Goal: Check status: Check status

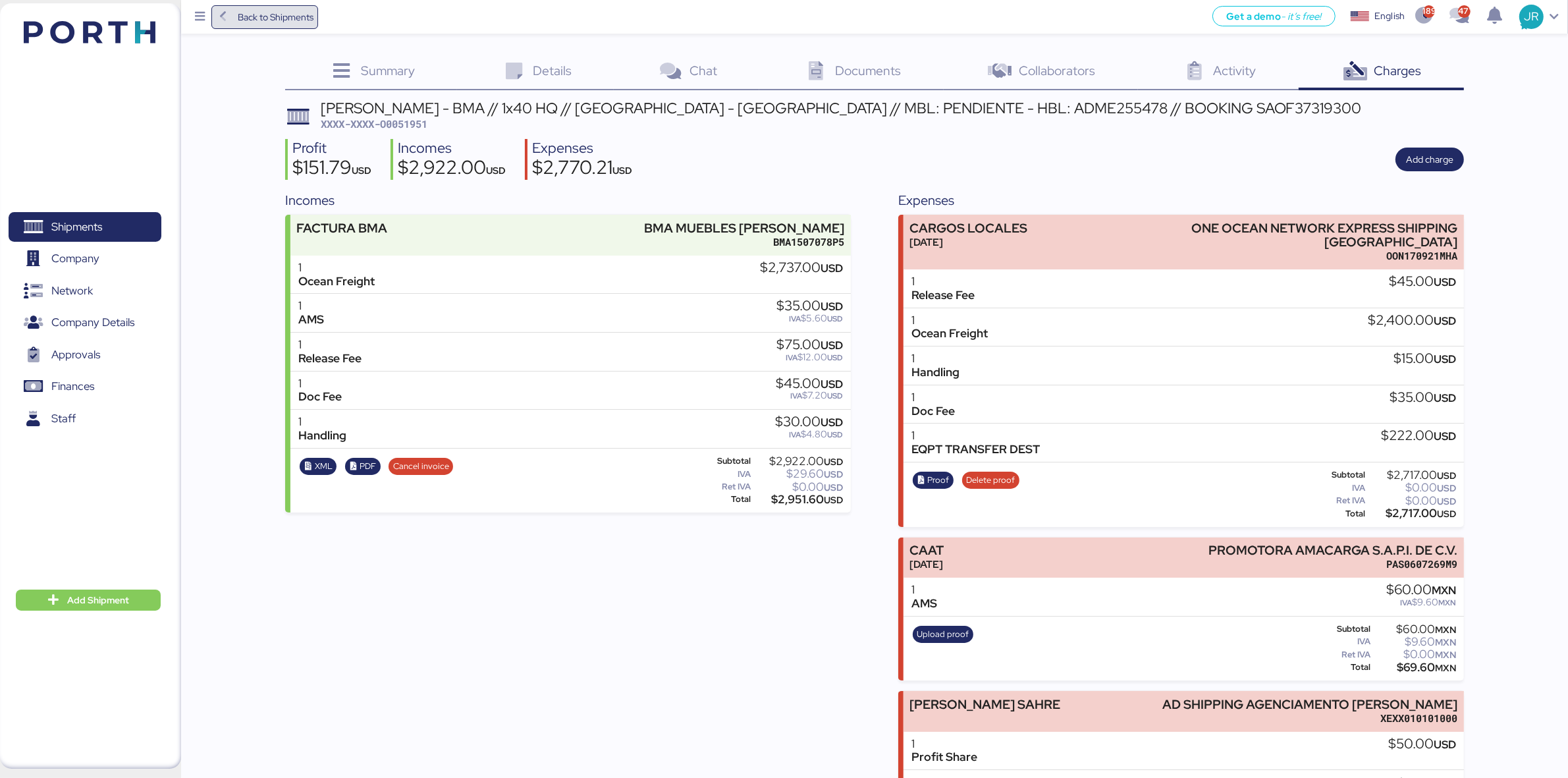
drag, startPoint x: 0, startPoint y: 0, endPoint x: 227, endPoint y: 19, distance: 227.8
click at [227, 19] on icon at bounding box center [223, 17] width 14 height 12
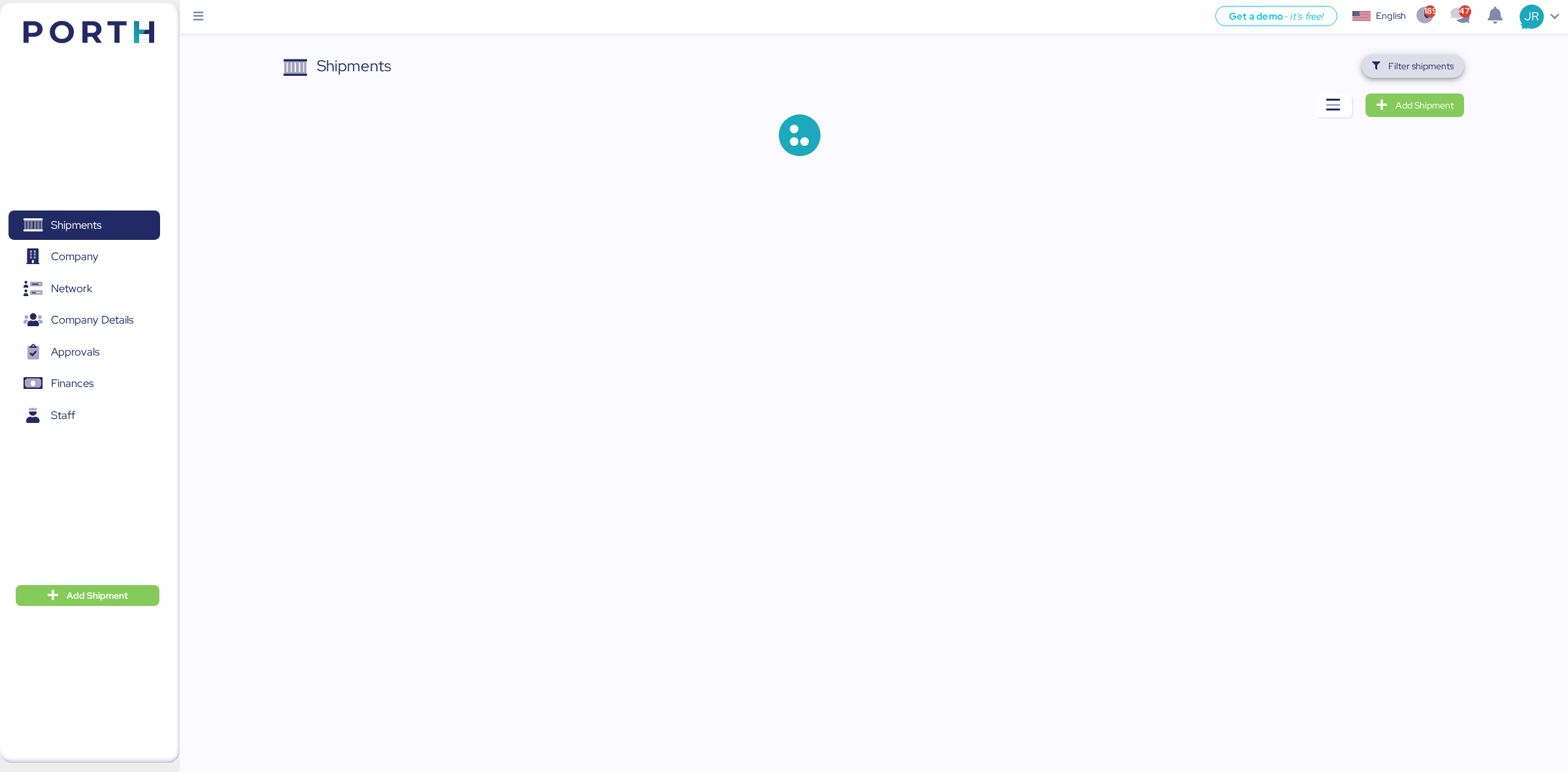
click at [1410, 64] on span "Filter shipments" at bounding box center [1421, 66] width 65 height 16
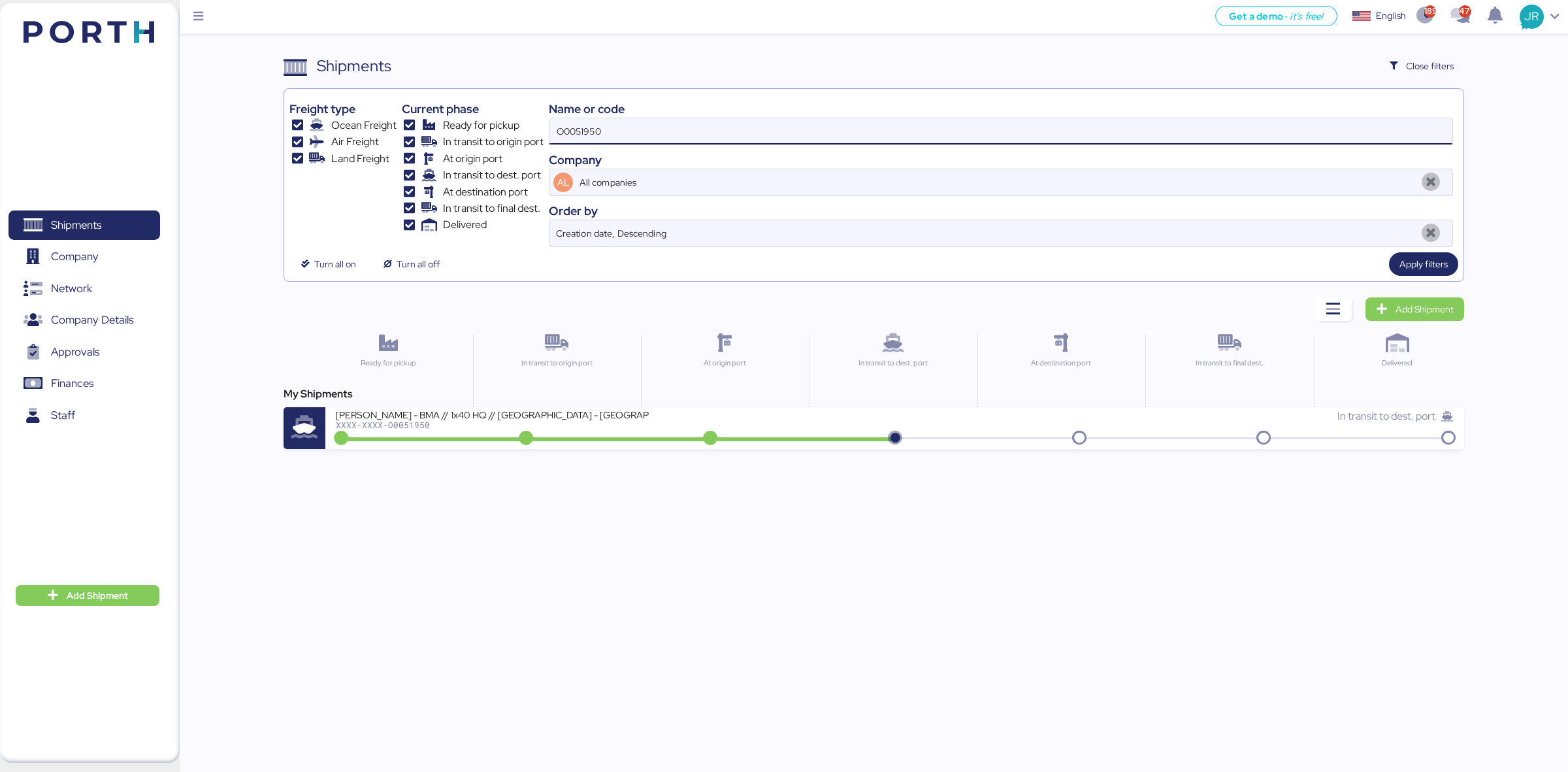
drag, startPoint x: 628, startPoint y: 128, endPoint x: 436, endPoint y: 140, distance: 192.4
click at [438, 140] on div "Freight type Ocean Freight Air Freight Land Freight Current phase Ready for pic…" at bounding box center [874, 170] width 1169 height 153
paste input "2022"
type input "O0052022"
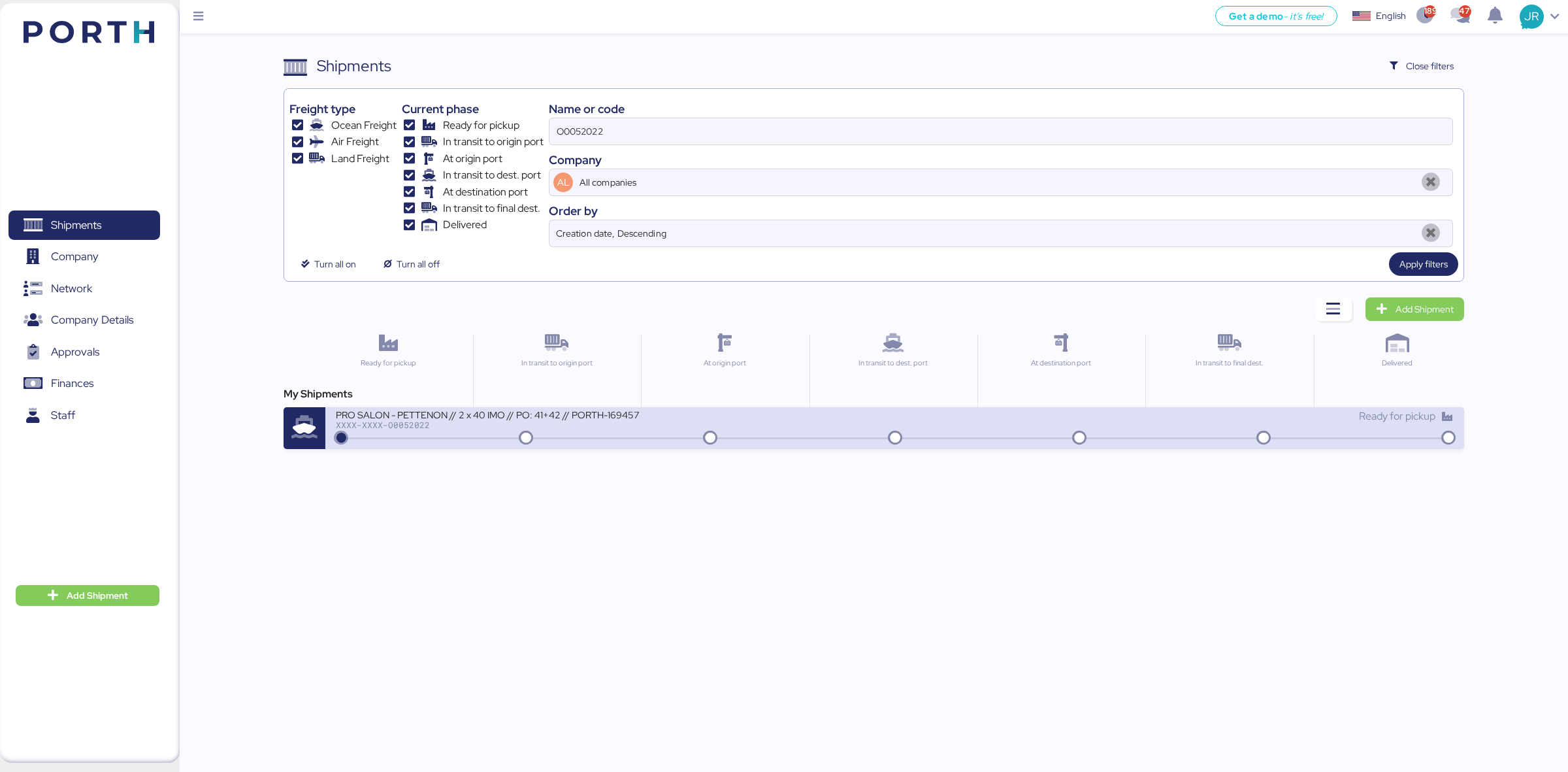
click at [397, 408] on div "PRO SALON - PETTENON // 2 x 40 IMO // PO: 41+42 // PORTH-169457 XXXX-XXXX-O0052…" at bounding box center [894, 428] width 1139 height 42
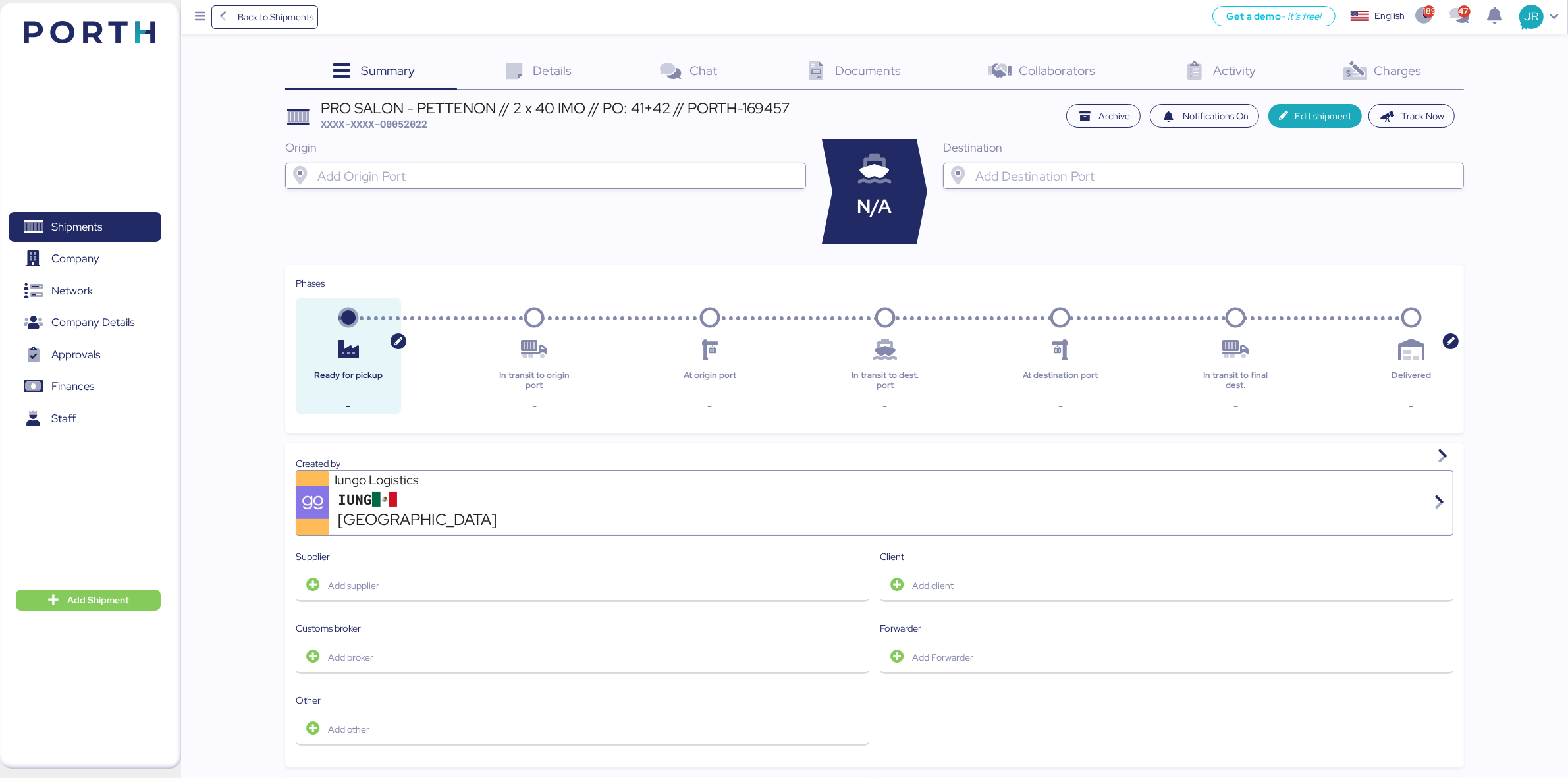
click at [855, 63] on span "Documents" at bounding box center [868, 70] width 66 height 17
